Goal: Task Accomplishment & Management: Manage account settings

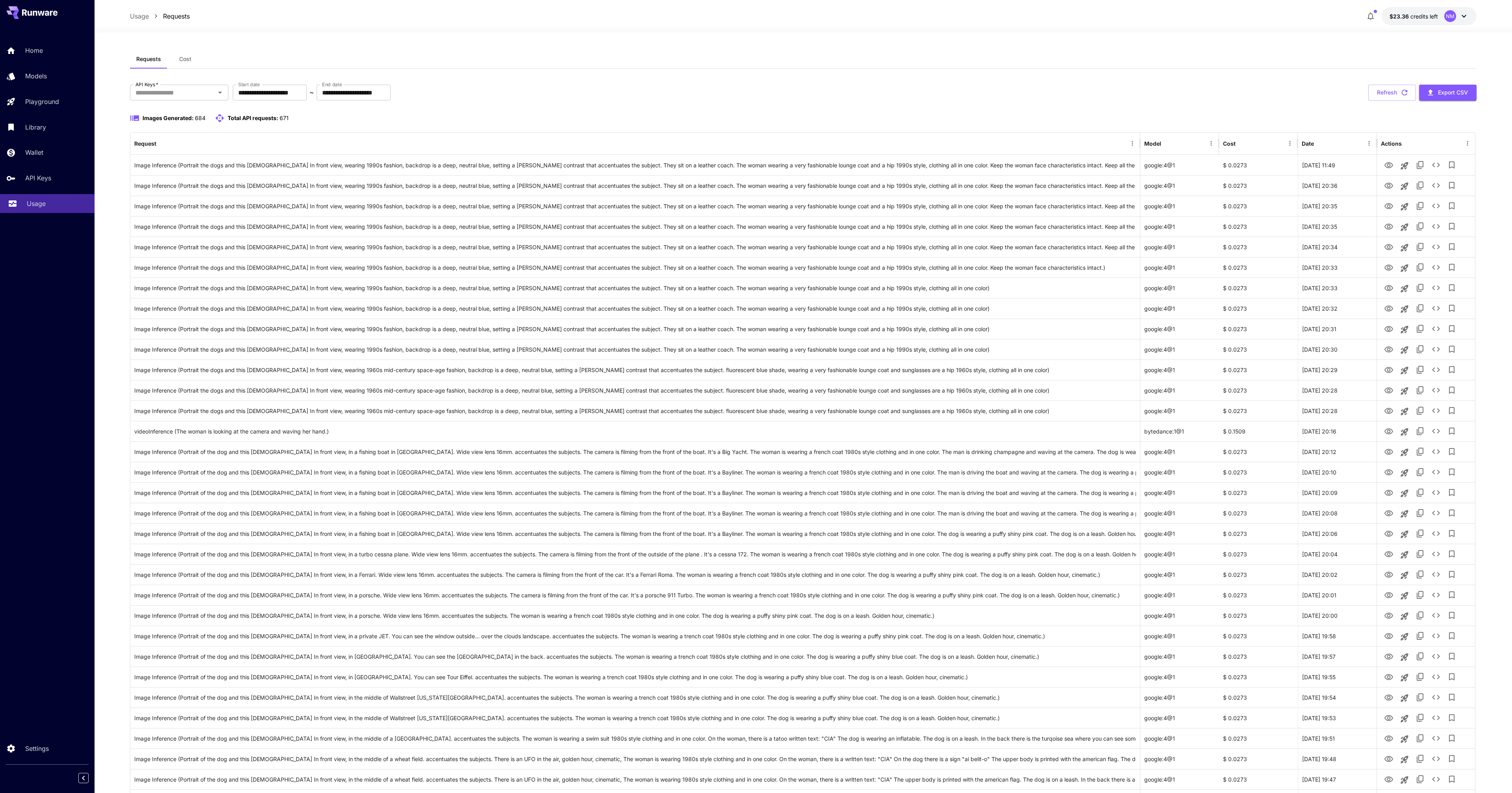
click at [43, 203] on p "Usage" at bounding box center [36, 203] width 19 height 9
click at [1393, 94] on button "Refresh" at bounding box center [1392, 92] width 48 height 16
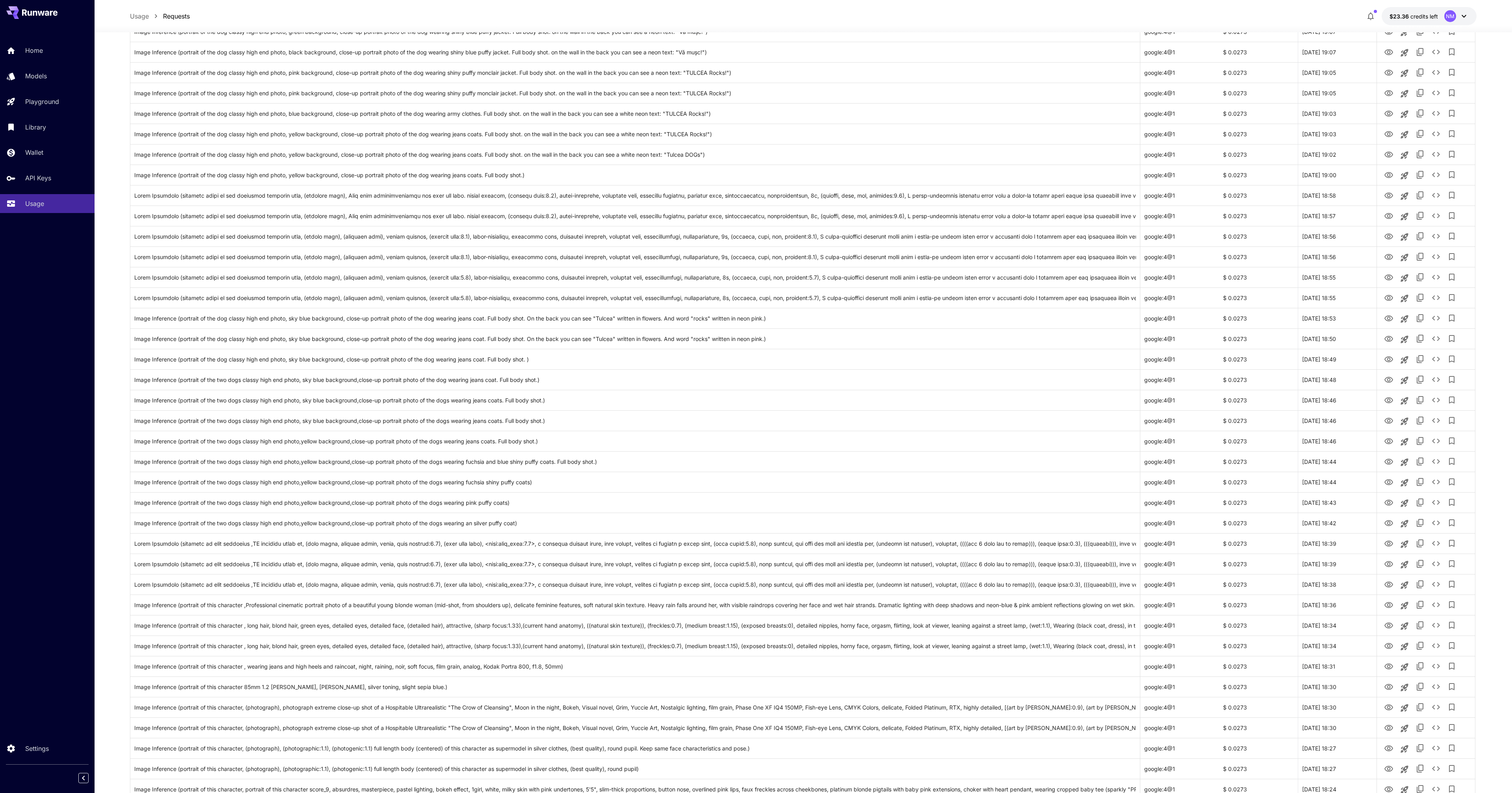
scroll to position [1454, 0]
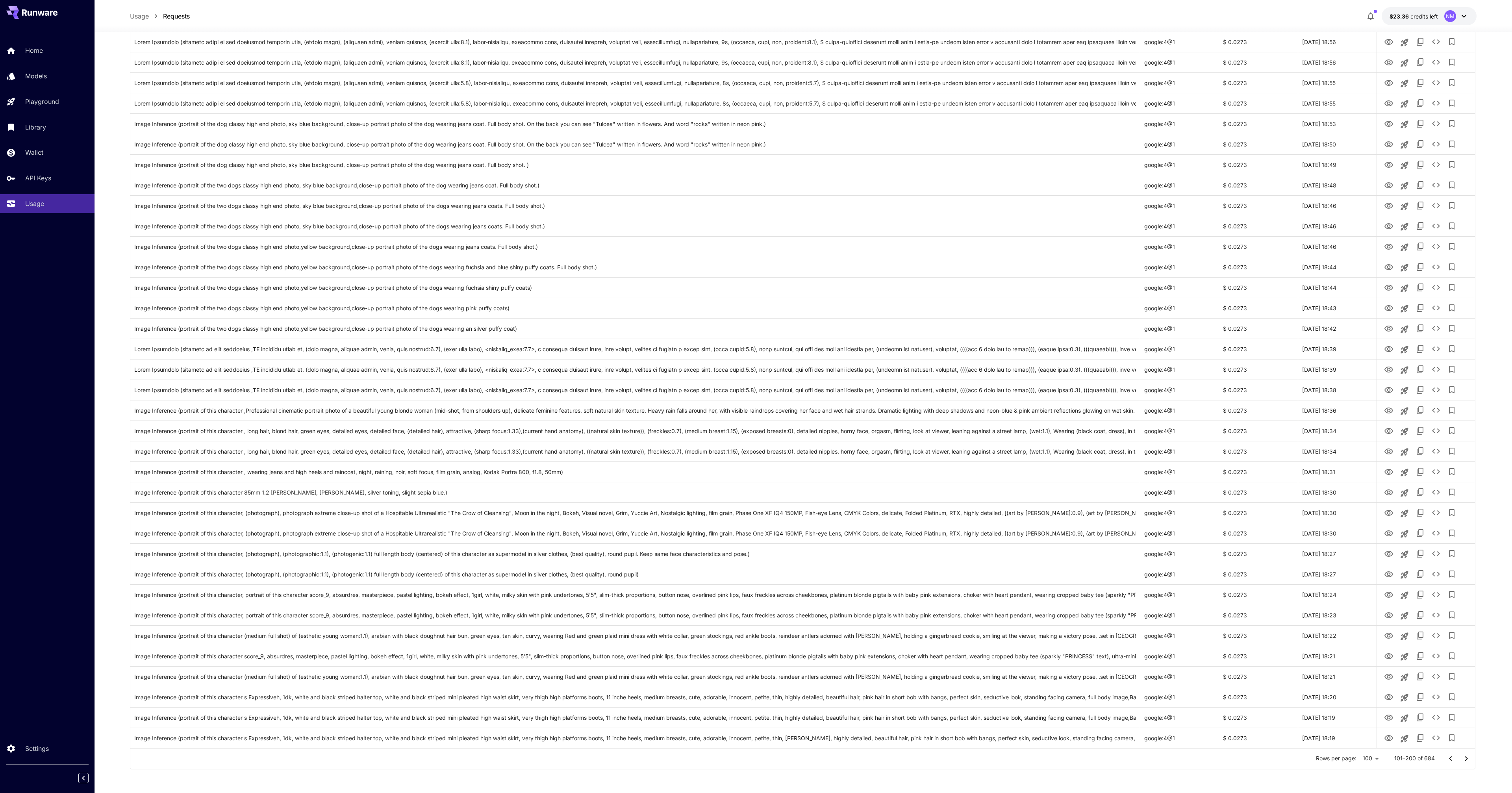
click at [1290, 776] on div at bounding box center [756, 396] width 1512 height 793
click at [1452, 758] on icon "Go to previous page" at bounding box center [1451, 759] width 9 height 9
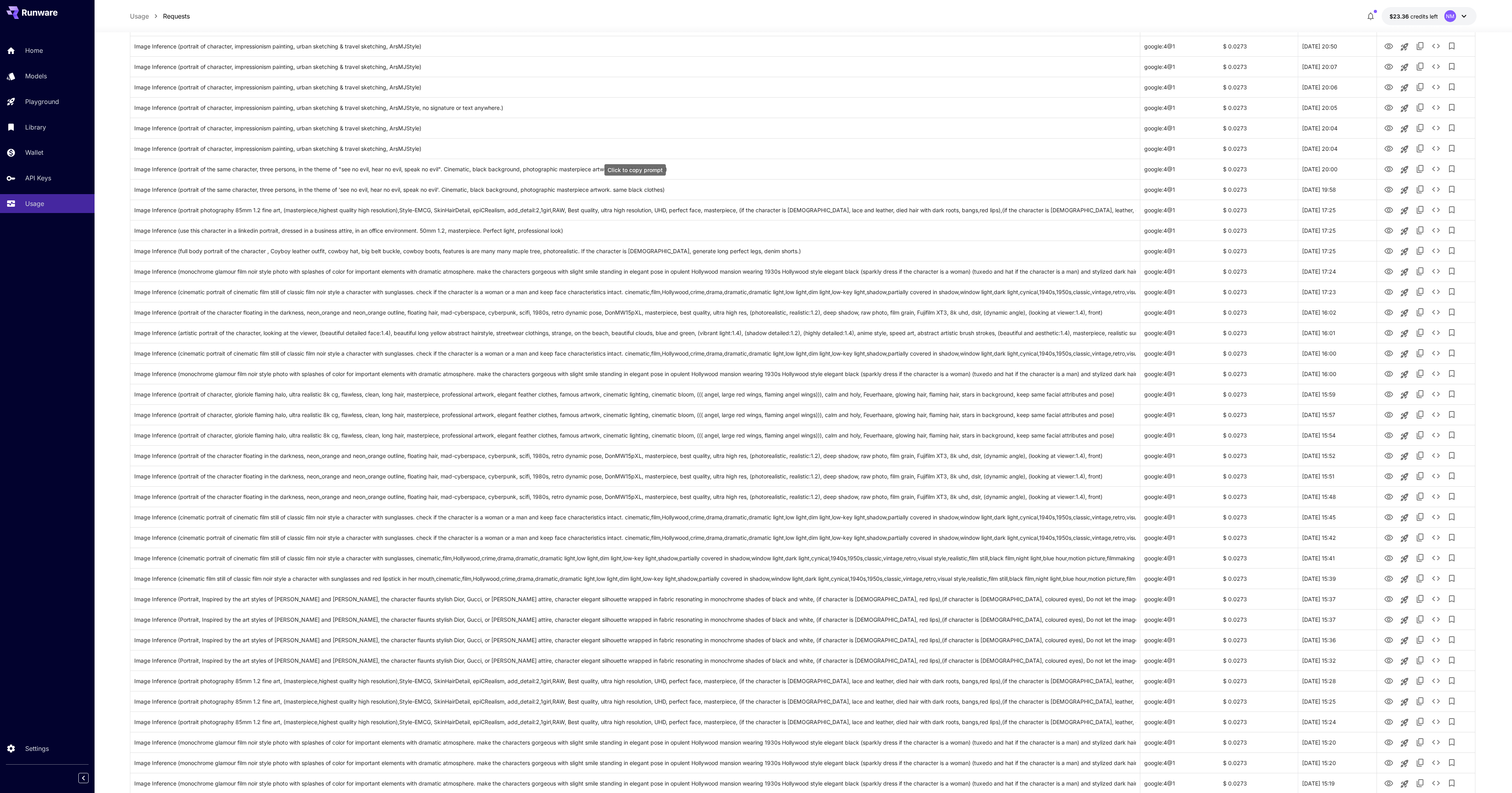
scroll to position [0, 0]
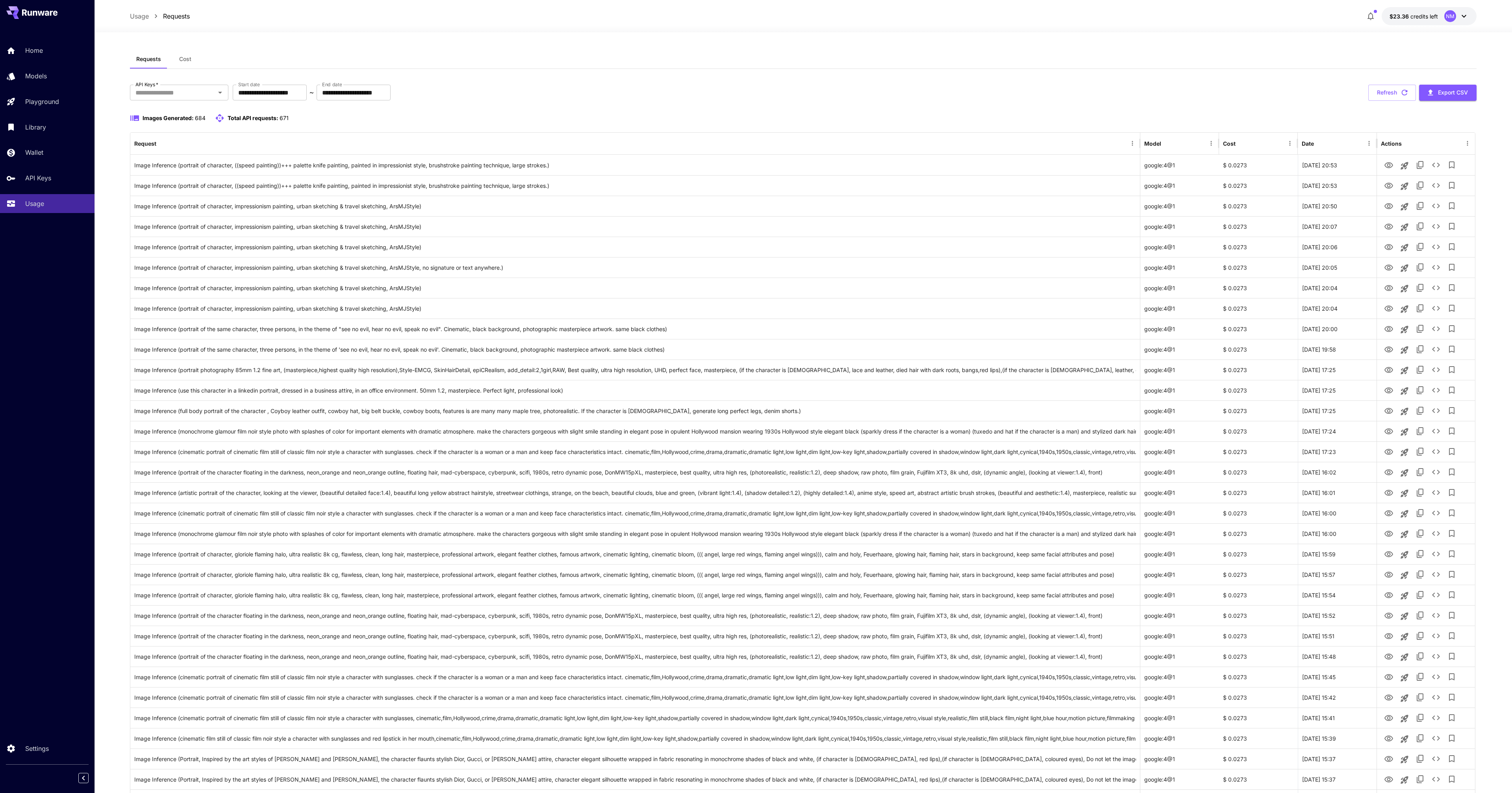
click at [189, 55] on button "Cost" at bounding box center [185, 59] width 35 height 19
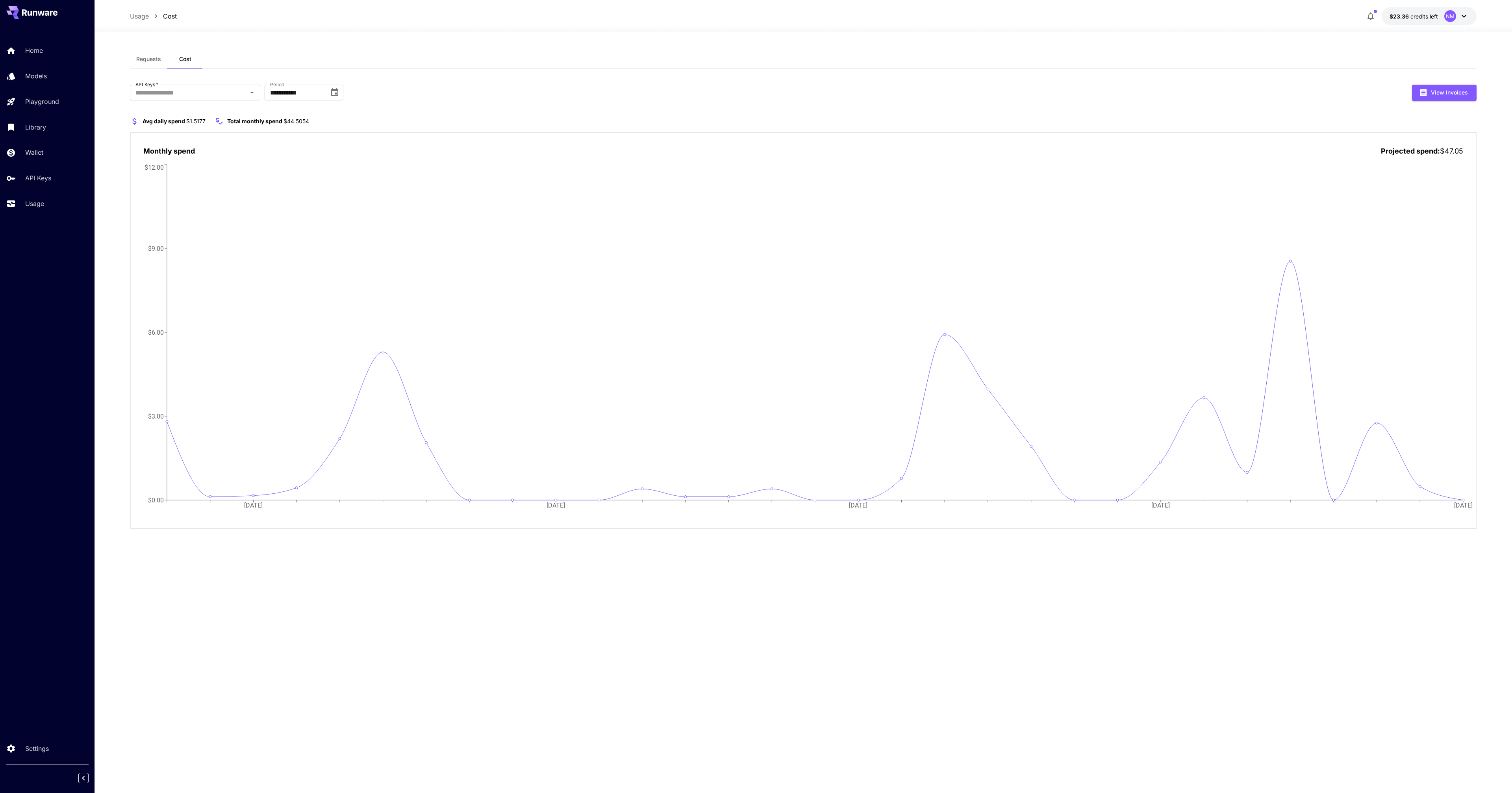
click at [148, 62] on span "Requests" at bounding box center [148, 59] width 25 height 7
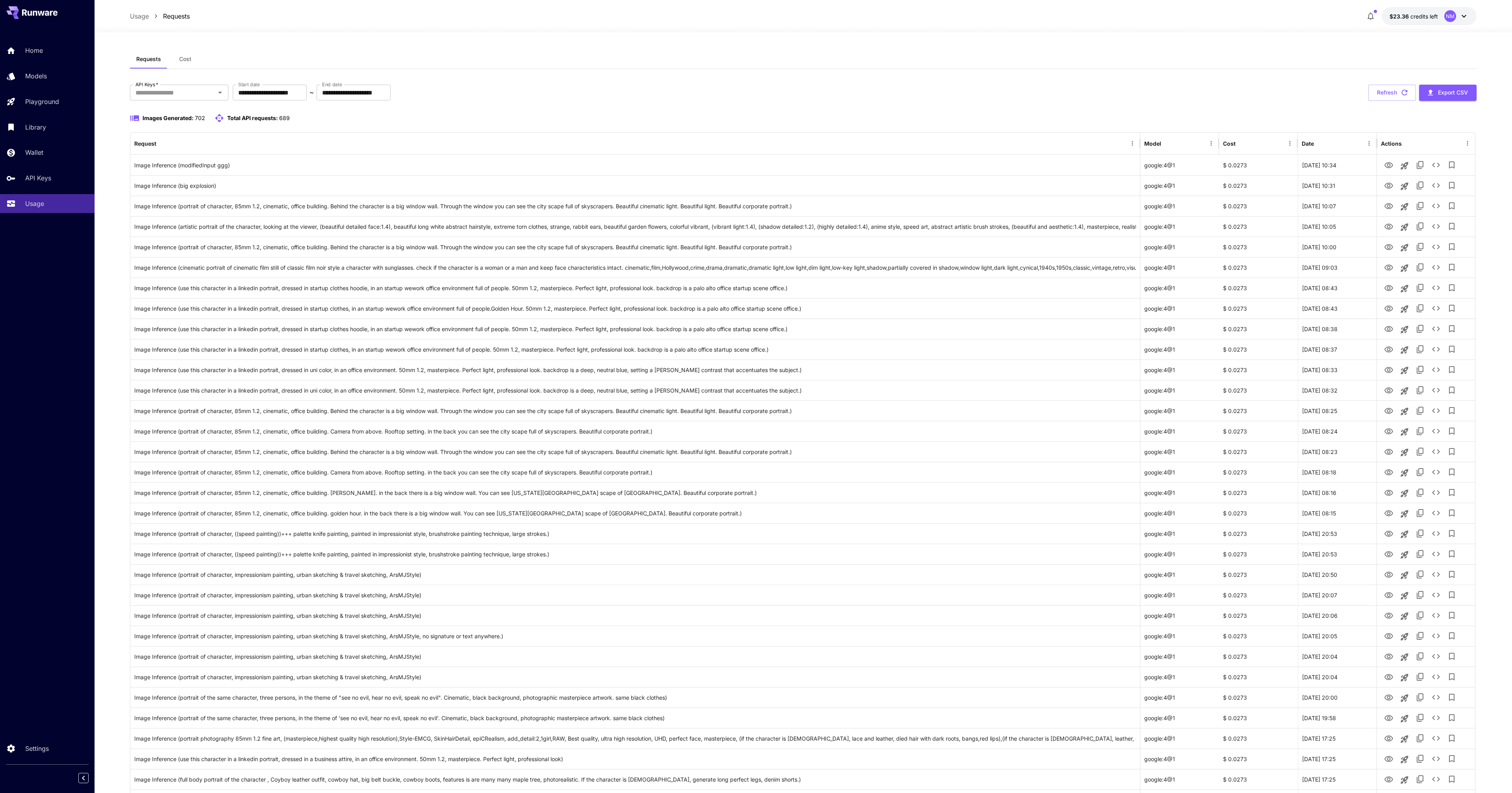
click at [1368, 15] on icon "button" at bounding box center [1371, 16] width 9 height 9
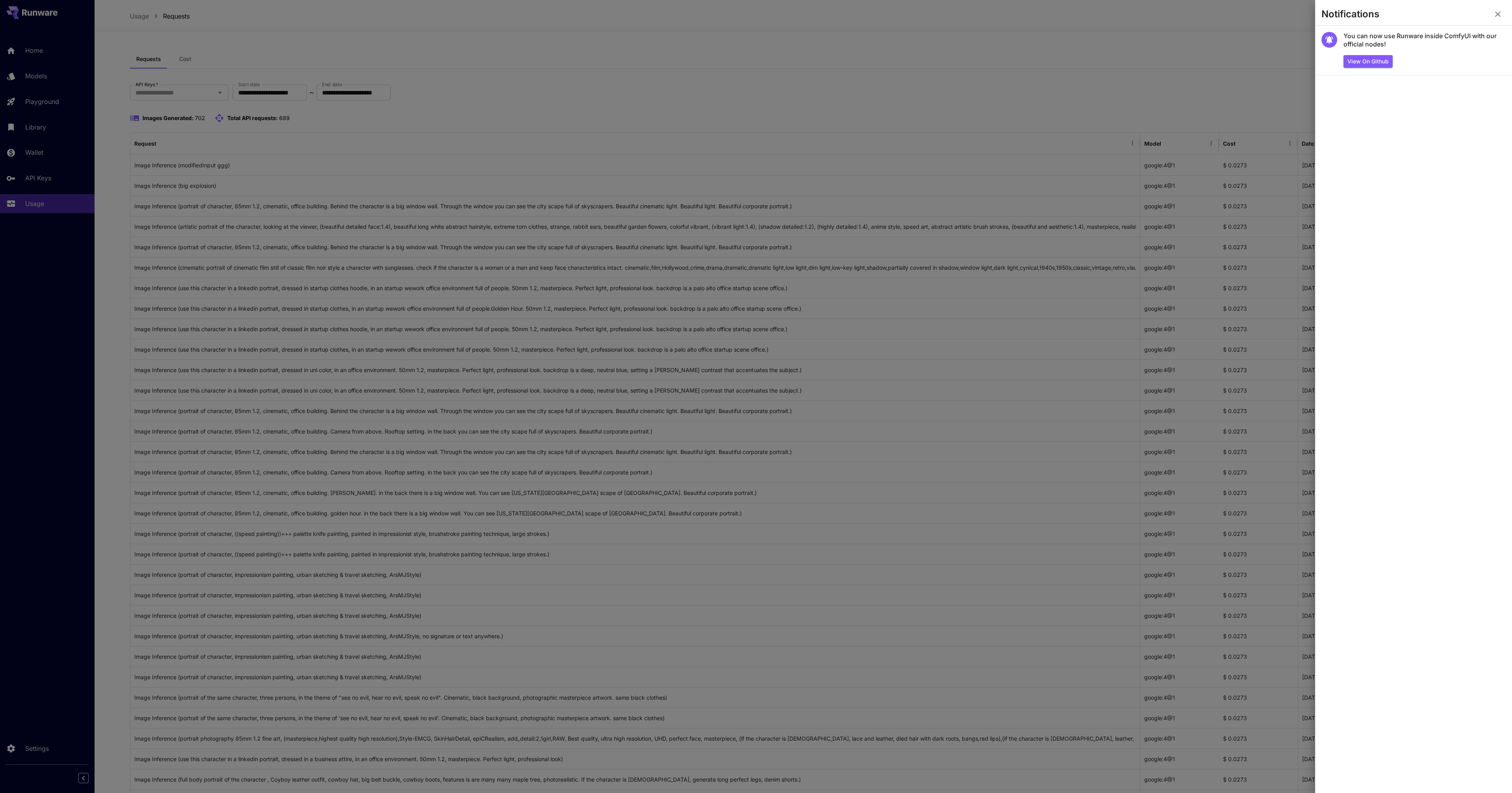
click at [1236, 74] on div at bounding box center [756, 396] width 1512 height 793
